Goal: Complete application form

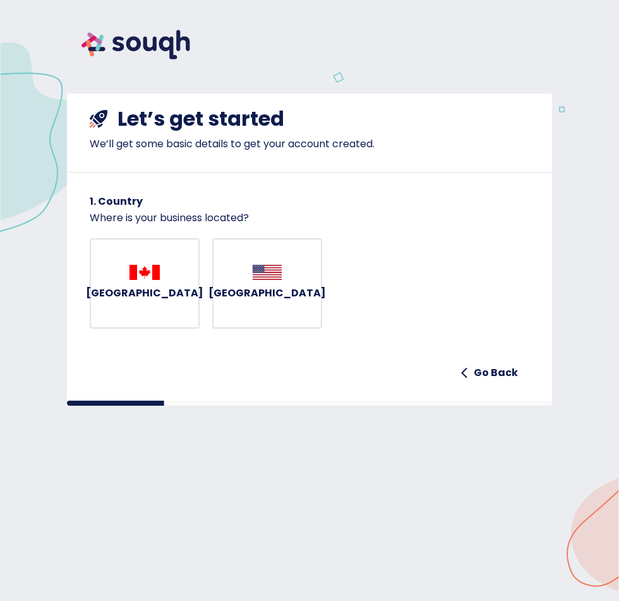
click at [140, 302] on h6 "[GEOGRAPHIC_DATA]" at bounding box center [144, 293] width 117 height 18
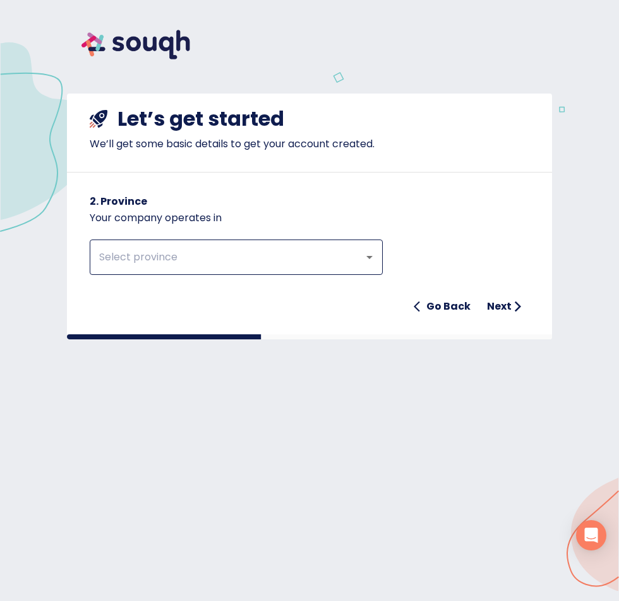
click at [145, 255] on input "text" at bounding box center [218, 257] width 246 height 24
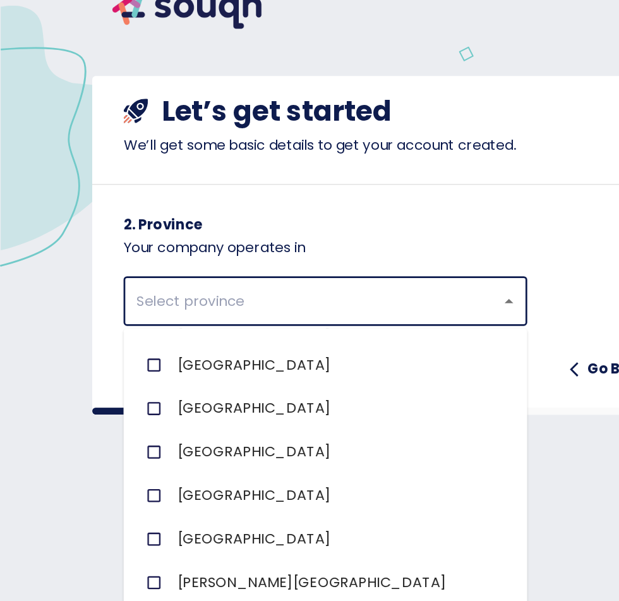
scroll to position [123, 0]
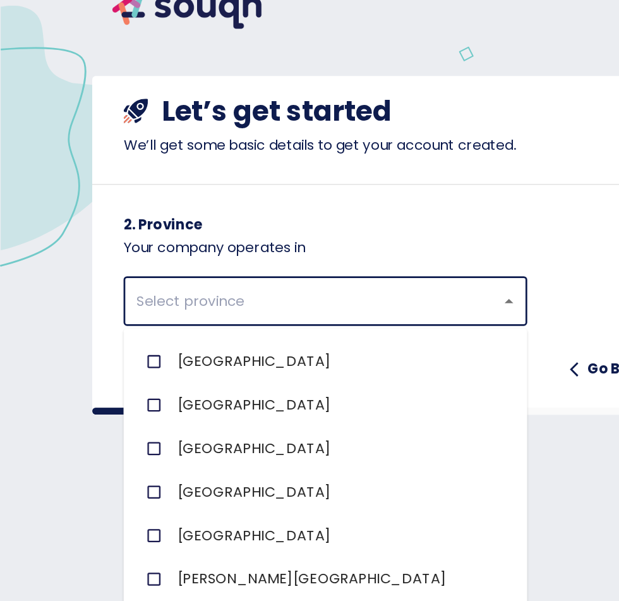
click at [124, 431] on input "checkbox" at bounding box center [112, 427] width 24 height 24
checkbox input "true"
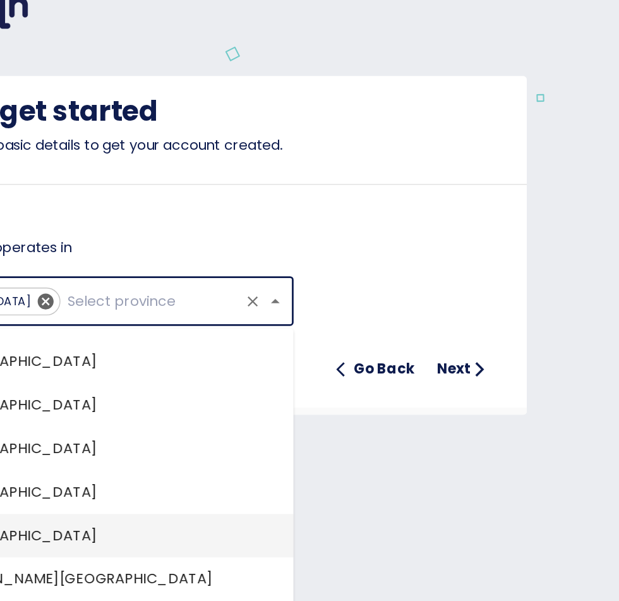
click at [503, 303] on h6 "Next" at bounding box center [499, 307] width 25 height 18
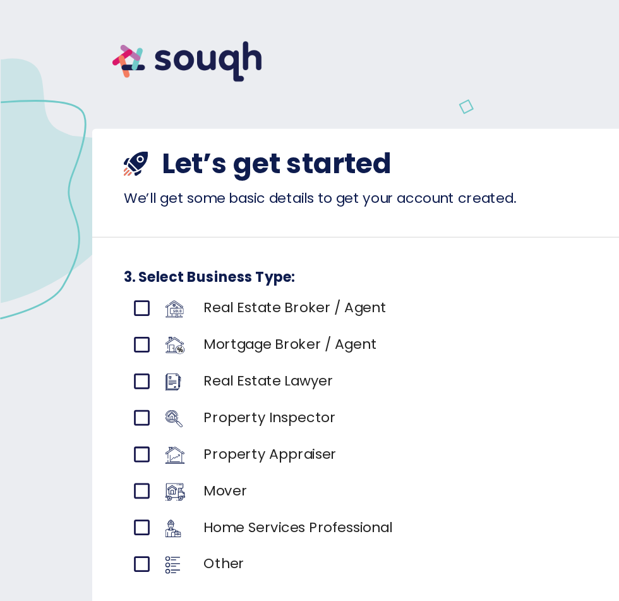
click at [100, 227] on input "primary checkbox" at bounding box center [103, 223] width 27 height 27
checkbox input "true"
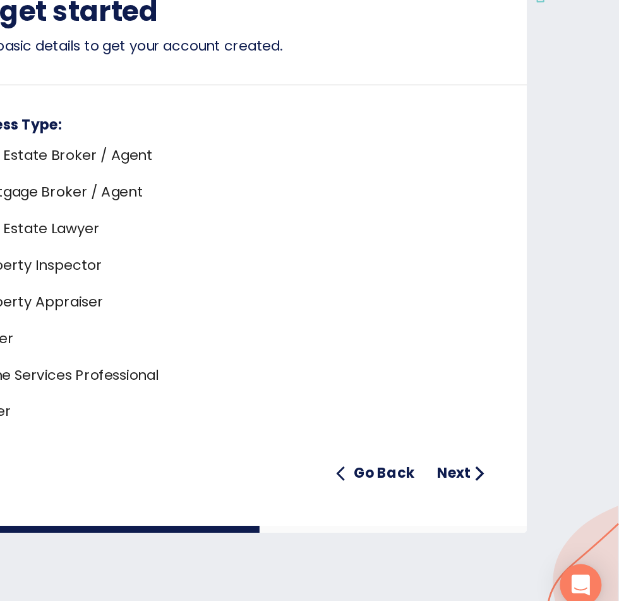
click at [505, 458] on h6 "Next" at bounding box center [499, 454] width 25 height 18
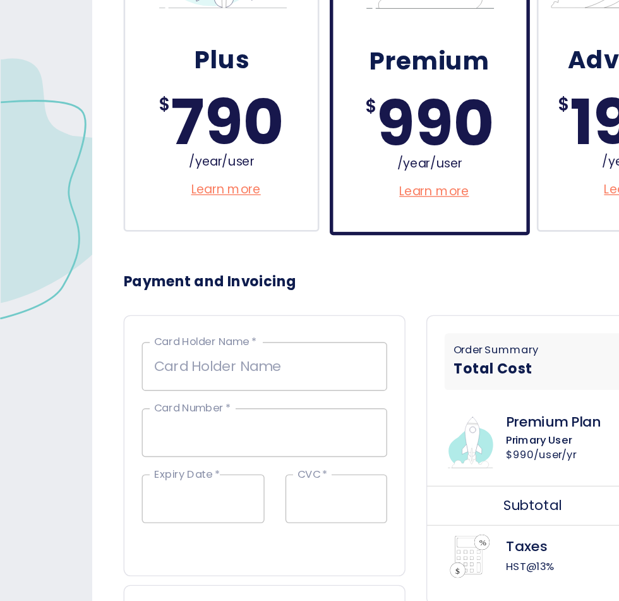
scroll to position [354, 0]
